Goal: Task Accomplishment & Management: Manage account settings

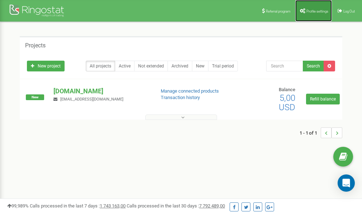
click at [315, 9] on link "Profile settings" at bounding box center [313, 11] width 37 height 22
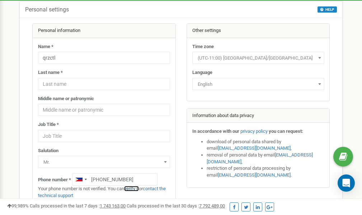
click at [134, 189] on link "verify it" at bounding box center [131, 188] width 15 height 5
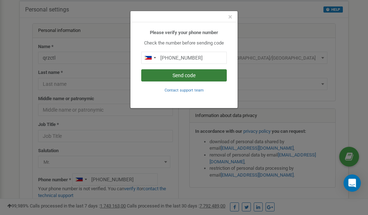
click at [193, 74] on button "Send code" at bounding box center [183, 75] width 85 height 12
